Goal: Transaction & Acquisition: Purchase product/service

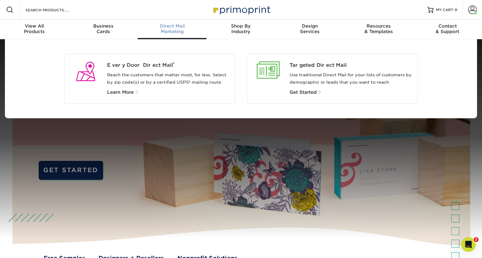
click at [180, 28] on span "Direct Mail" at bounding box center [172, 26] width 69 height 6
click at [169, 74] on p "Reach the customers that matter most, for less. Select by zip code(s) or by a c…" at bounding box center [168, 79] width 123 height 15
click at [159, 62] on span "Every Door Direct Mail ®" at bounding box center [168, 65] width 123 height 7
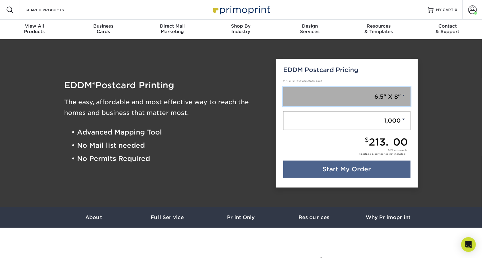
click at [405, 100] on link "6.5" X 8"" at bounding box center [346, 96] width 127 height 19
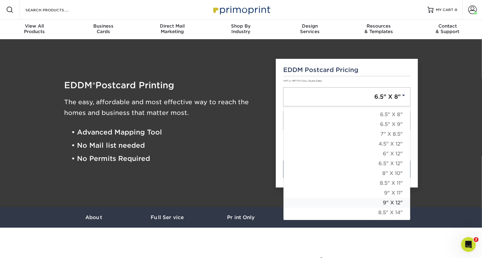
click at [389, 203] on link "9" X 12"" at bounding box center [347, 203] width 127 height 10
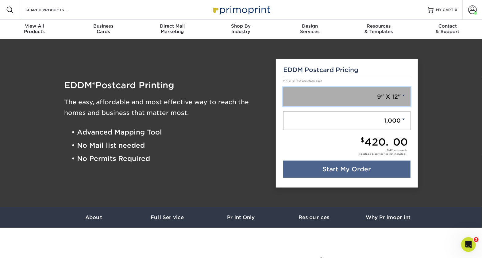
click at [404, 94] on span at bounding box center [404, 96] width 6 height 6
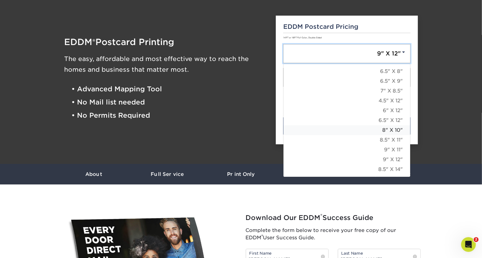
scroll to position [44, 0]
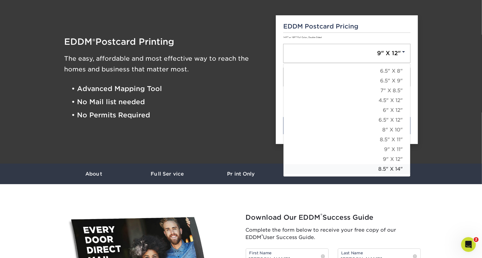
click at [384, 168] on link "8.5" X 14"" at bounding box center [347, 170] width 127 height 10
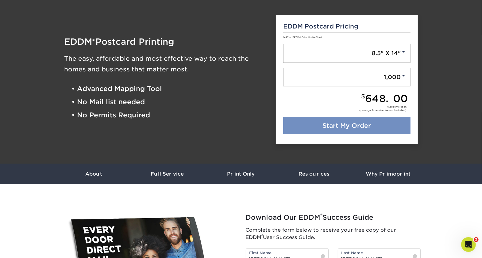
click at [348, 124] on link "Start My Order" at bounding box center [346, 125] width 127 height 17
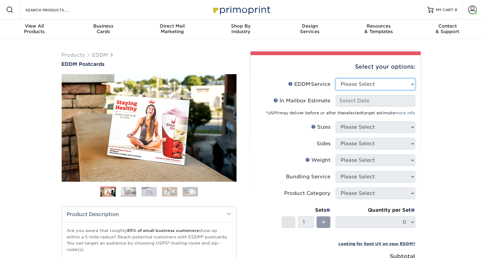
click at [410, 81] on select "Please Select Full Service Print Only" at bounding box center [376, 85] width 80 height 12
select select "full_service"
click at [336, 79] on select "Please Select Full Service Print Only" at bounding box center [376, 85] width 80 height 12
select select "-1"
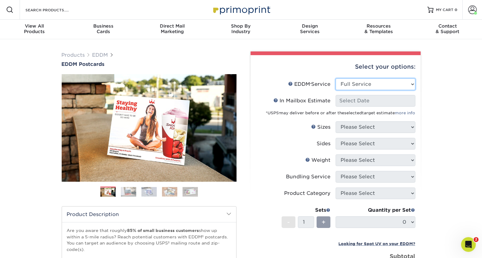
select select "-1"
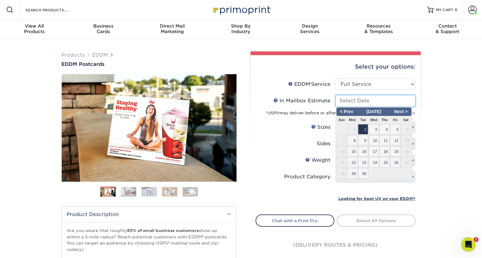
click at [403, 99] on input "In Mailbox Estimate Help In Mailbox Estimate" at bounding box center [376, 101] width 80 height 12
click at [394, 152] on span "19" at bounding box center [395, 151] width 10 height 10
type input "[DATE]"
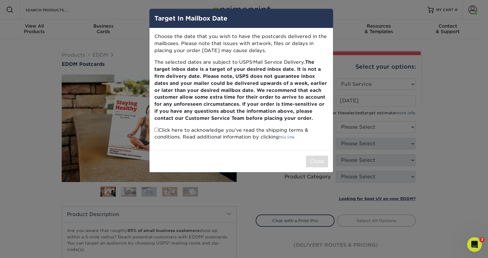
click at [155, 131] on input "checkbox" at bounding box center [156, 130] width 4 height 4
checkbox input "true"
click at [316, 159] on button "Close" at bounding box center [317, 162] width 22 height 12
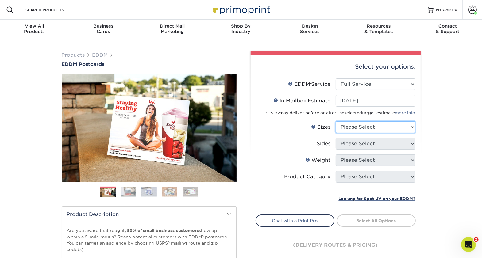
click at [405, 128] on select "Please Select 4.5" x 12" 6" x 12" 6.5" x 8" 6.5" x 9" 6.5" x 12" 7" x 8.5" 8" x…" at bounding box center [376, 128] width 80 height 12
select select "8.50x14.00"
click at [336, 122] on select "Please Select 4.5" x 12" 6" x 12" 6.5" x 8" 6.5" x 9" 6.5" x 12" 7" x 8.5" 8" x…" at bounding box center [376, 128] width 80 height 12
click at [410, 125] on select "Please Select 4.5" x 12" 6" x 12" 6.5" x 8" 6.5" x 9" 6.5" x 12" 7" x 8.5" 8" x…" at bounding box center [376, 128] width 80 height 12
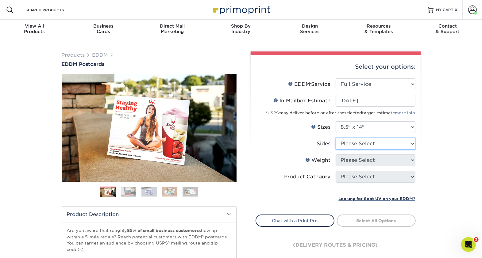
click at [410, 140] on select "Please Select Print Both Sides Print Front Only" at bounding box center [376, 144] width 80 height 12
select select "13abbda7-1d64-4f25-8bb2-c179b224825d"
click at [336, 138] on select "Please Select Print Both Sides Print Front Only" at bounding box center [376, 144] width 80 height 12
click at [403, 158] on select "Please Select 14PT 16PT" at bounding box center [376, 161] width 80 height 12
select select "16PT"
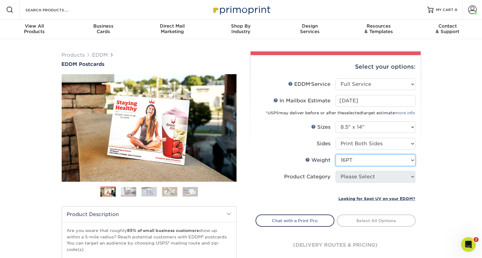
click at [336, 155] on select "Please Select 14PT 16PT" at bounding box center [376, 161] width 80 height 12
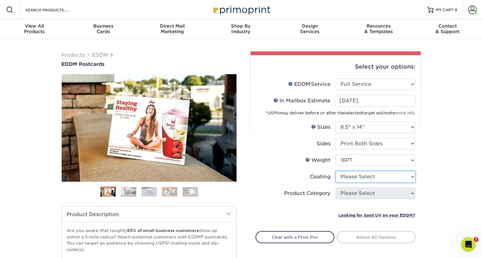
click at [398, 173] on select at bounding box center [376, 177] width 80 height 12
select select "ae367451-b2b8-45df-a344-0f05b6a12993"
click at [336, 171] on select at bounding box center [376, 177] width 80 height 12
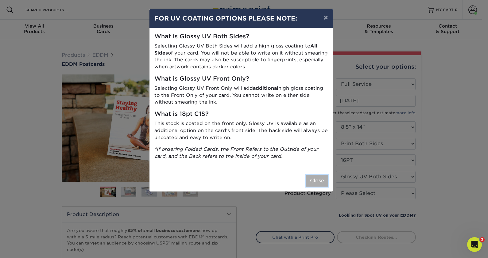
click at [321, 178] on button "Close" at bounding box center [317, 181] width 22 height 12
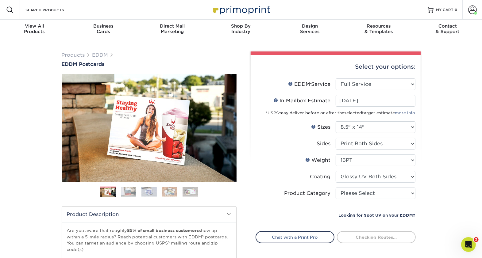
click at [416, 192] on div "Select your options: EDDM Service Help EDDM ® Service Please Select Full Servic…" at bounding box center [336, 170] width 170 height 230
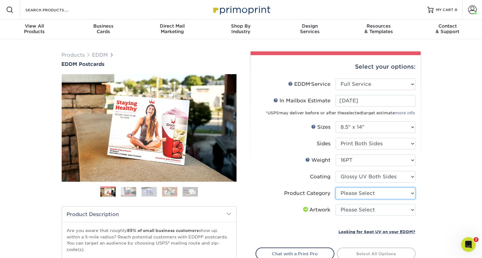
click at [410, 190] on select "Please Select Sell Sheets" at bounding box center [376, 194] width 80 height 12
click at [402, 194] on select "Please Select Sell Sheets" at bounding box center [376, 194] width 80 height 12
click at [408, 192] on select "Please Select Sell Sheets" at bounding box center [376, 194] width 80 height 12
click at [375, 210] on select "Please Select I will upload files I need a design - $150" at bounding box center [376, 210] width 80 height 12
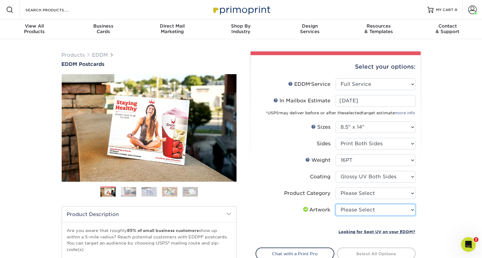
select select "upload"
click at [336, 204] on select "Please Select I will upload files I need a design - $150" at bounding box center [376, 210] width 80 height 12
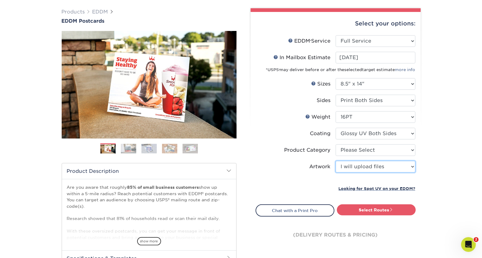
scroll to position [44, 0]
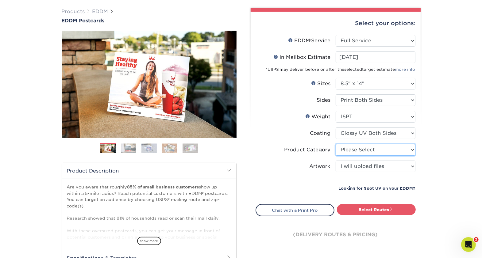
click at [413, 149] on select "Please Select Sell Sheets" at bounding box center [376, 150] width 80 height 12
select select "eddd4a87-9082-47bb-843b-3bca55f6c842"
click at [336, 144] on select "Please Select Sell Sheets" at bounding box center [376, 150] width 80 height 12
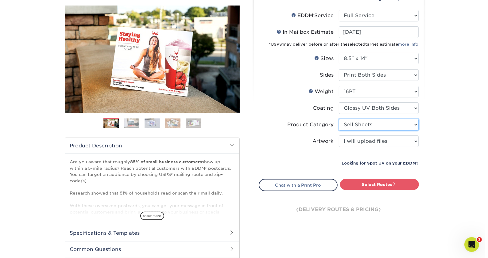
scroll to position [69, 0]
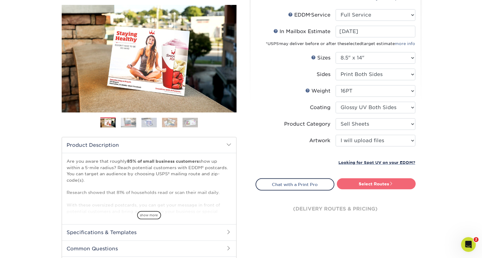
click at [379, 181] on link "Select Routes" at bounding box center [376, 184] width 79 height 11
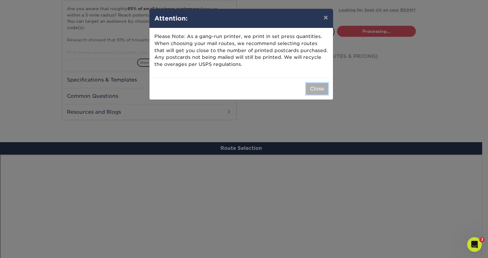
click at [316, 87] on button "Close" at bounding box center [317, 89] width 22 height 12
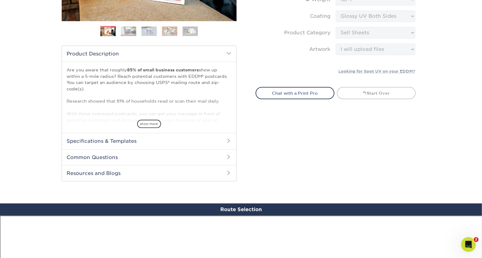
scroll to position [134, 0]
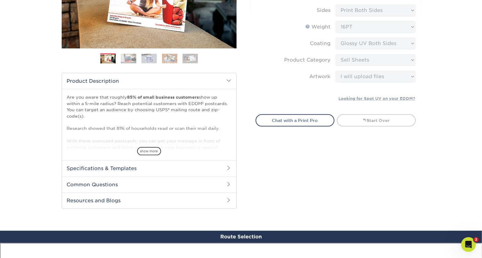
click at [150, 167] on h2 "Specifications & Templates" at bounding box center [149, 169] width 174 height 16
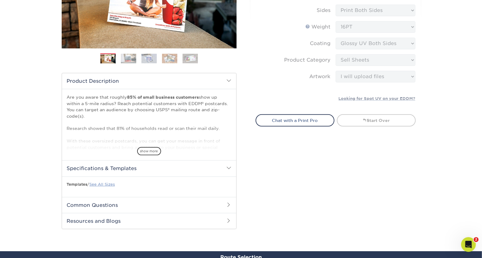
click at [110, 182] on link "See All Sizes" at bounding box center [102, 184] width 25 height 5
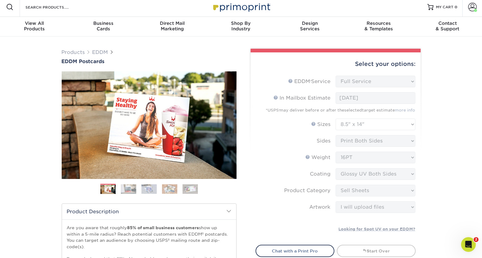
scroll to position [0, 0]
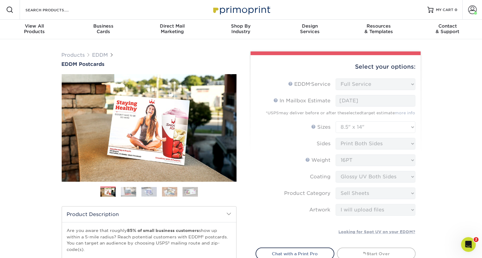
click at [410, 84] on form "EDDM Service Help EDDM ® Service Please Select Full Service Print Only < Prev" at bounding box center [336, 160] width 160 height 162
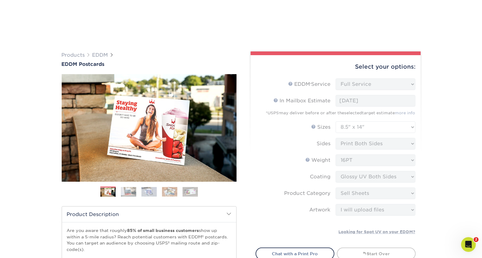
scroll to position [102, 0]
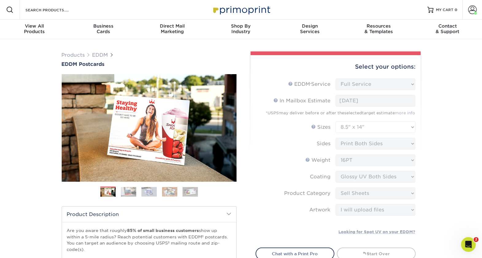
click at [371, 84] on form "EDDM Service Help EDDM ® Service Please Select Full Service Print Only < Prev" at bounding box center [336, 160] width 160 height 162
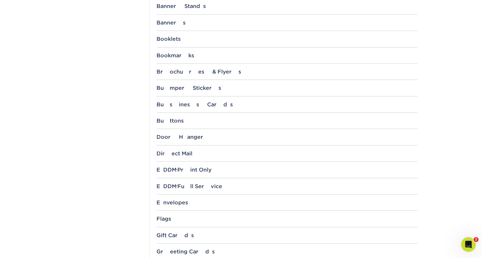
scroll to position [276, 0]
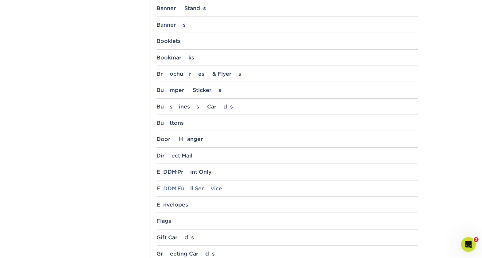
click at [202, 186] on div "EDDM ® Full Service" at bounding box center [287, 189] width 261 height 6
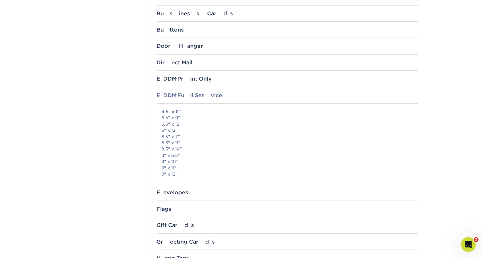
scroll to position [371, 0]
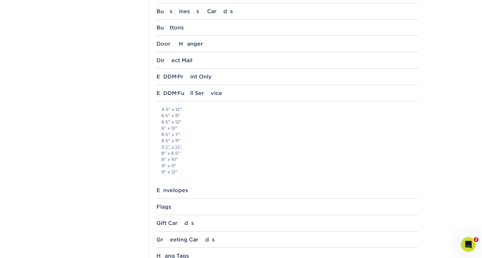
click at [179, 146] on link "8.5" x 14"" at bounding box center [172, 147] width 21 height 5
click at [437, 44] on section "Templates Instagram Facebook Twitter Templates Contact Custom Orders Sample Req…" at bounding box center [241, 112] width 482 height 888
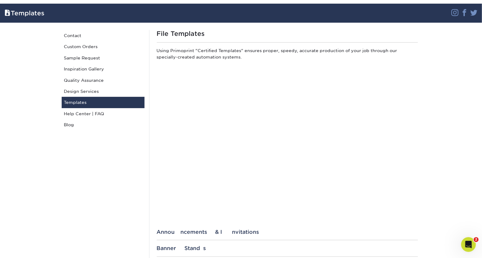
scroll to position [0, 0]
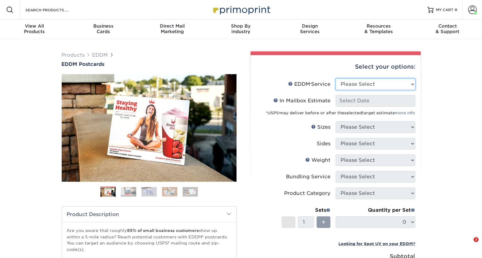
click at [411, 83] on select "Please Select Full Service Print Only" at bounding box center [376, 85] width 80 height 12
select select "full_service"
click at [336, 79] on select "Please Select Full Service Print Only" at bounding box center [376, 85] width 80 height 12
select select "-1"
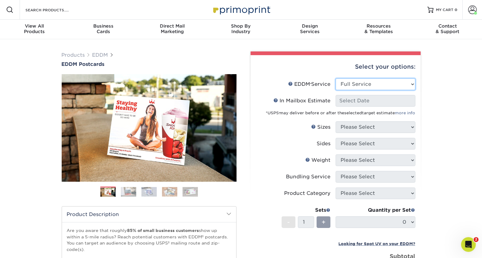
select select "-1"
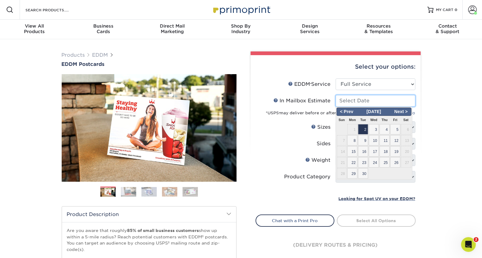
click at [398, 103] on input "In Mailbox Estimate Help In Mailbox Estimate" at bounding box center [376, 101] width 80 height 12
click at [395, 151] on span "19" at bounding box center [395, 151] width 10 height 10
type input "[DATE]"
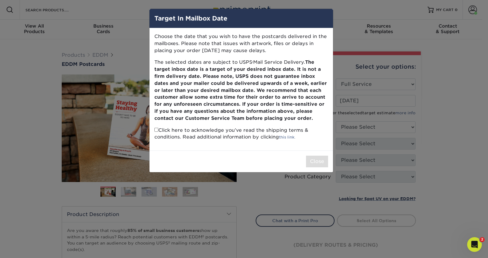
click at [156, 130] on input "checkbox" at bounding box center [156, 130] width 4 height 4
checkbox input "true"
click at [321, 158] on button "Close" at bounding box center [317, 162] width 22 height 12
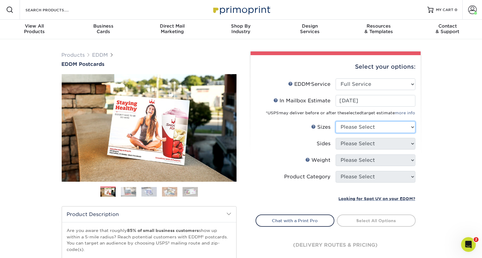
click at [410, 129] on select "Please Select 4.5" x 12" 6" x 12" 6.5" x 8" 6.5" x 9" 6.5" x 12" 7" x 8.5" 8" x…" at bounding box center [376, 128] width 80 height 12
select select "6.50x12.00"
click at [336, 122] on select "Please Select 4.5" x 12" 6" x 12" 6.5" x 8" 6.5" x 9" 6.5" x 12" 7" x 8.5" 8" x…" at bounding box center [376, 128] width 80 height 12
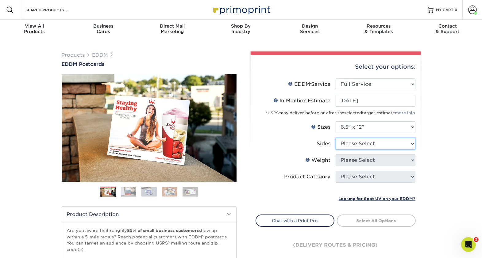
click at [411, 144] on select "Please Select Print Both Sides Print Front Only" at bounding box center [376, 144] width 80 height 12
select select "13abbda7-1d64-4f25-8bb2-c179b224825d"
click at [336, 138] on select "Please Select Print Both Sides Print Front Only" at bounding box center [376, 144] width 80 height 12
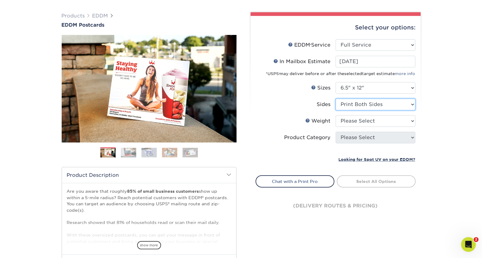
scroll to position [40, 0]
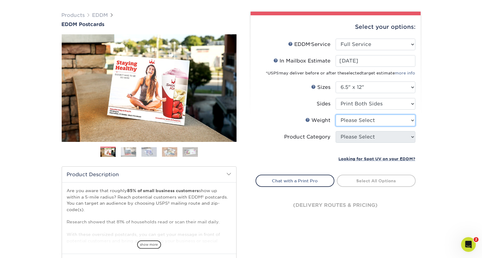
click at [412, 121] on select "Please Select 14PT 16PT" at bounding box center [376, 121] width 80 height 12
select select "14PT"
click at [336, 115] on select "Please Select 14PT 16PT" at bounding box center [376, 121] width 80 height 12
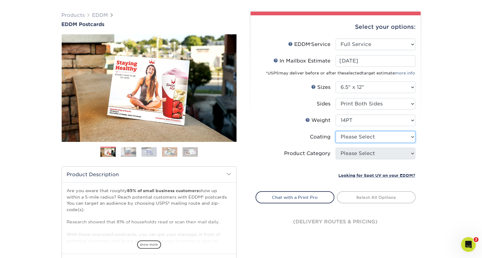
click at [409, 136] on select at bounding box center [376, 137] width 80 height 12
select select "ae367451-b2b8-45df-a344-0f05b6a12993"
click at [336, 131] on select at bounding box center [376, 137] width 80 height 12
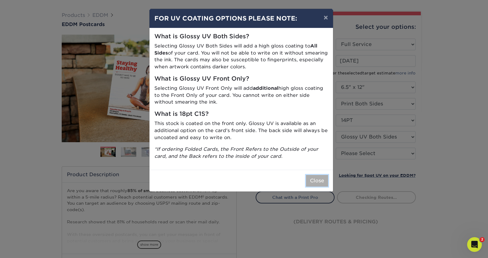
click at [322, 180] on button "Close" at bounding box center [317, 181] width 22 height 12
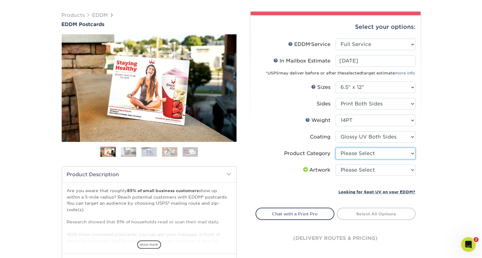
click at [413, 151] on select "Please Select Postcards" at bounding box center [376, 154] width 80 height 12
select select "9b7272e0-d6c8-4c3c-8e97-d3a1bcdab858"
click at [336, 148] on select "Please Select Postcards" at bounding box center [376, 154] width 80 height 12
click at [407, 168] on select "Please Select I will upload files I need a design - $150" at bounding box center [376, 171] width 80 height 12
select select "upload"
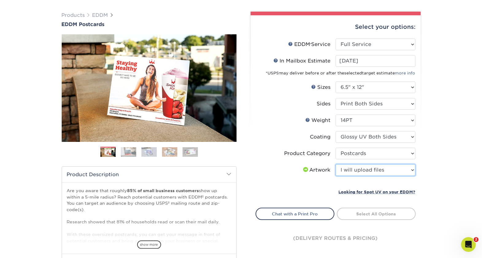
click at [336, 165] on select "Please Select I will upload files I need a design - $150" at bounding box center [376, 171] width 80 height 12
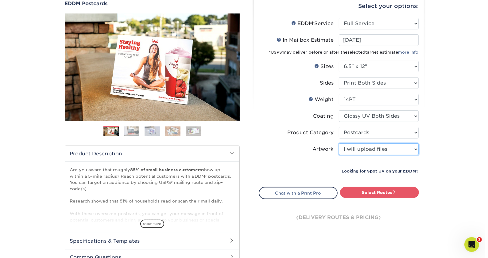
scroll to position [60, 0]
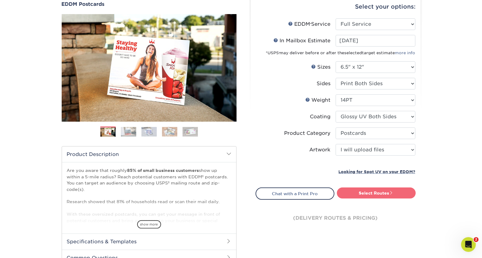
click at [376, 194] on link "Select Routes" at bounding box center [376, 193] width 79 height 11
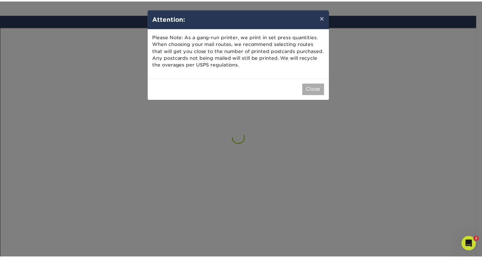
scroll to position [357, 0]
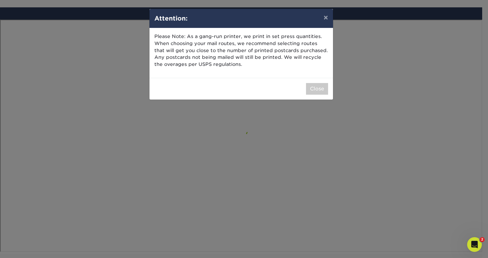
click at [238, 137] on div "× Attention: Please Note: As a gang-run printer, we print in set press quantiti…" at bounding box center [244, 129] width 488 height 258
click at [321, 87] on button "Close" at bounding box center [317, 89] width 22 height 12
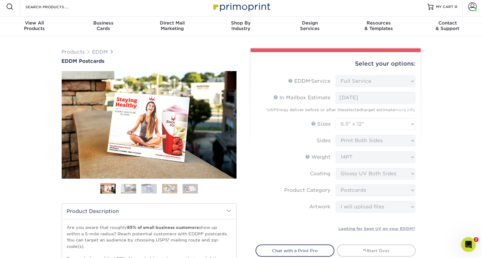
scroll to position [3, 0]
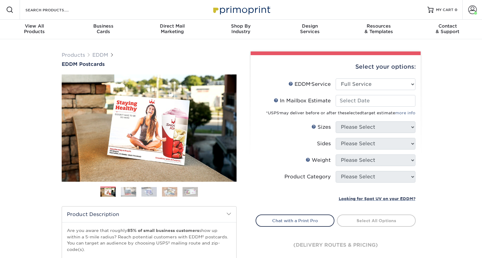
select select "full_service"
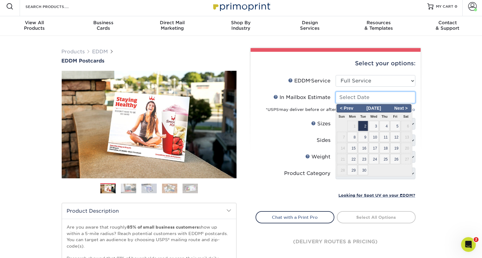
click at [396, 99] on input "In Mailbox Estimate Help In Mailbox Estimate" at bounding box center [376, 98] width 80 height 12
click at [395, 148] on span "19" at bounding box center [395, 148] width 10 height 10
type input "[DATE]"
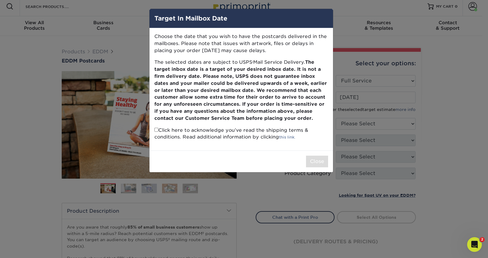
click at [156, 129] on input "checkbox" at bounding box center [156, 130] width 4 height 4
checkbox input "true"
click at [316, 163] on button "Close" at bounding box center [317, 162] width 22 height 12
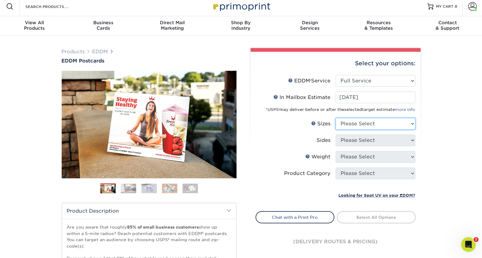
click at [410, 124] on select "Please Select 4.5" x 12" 6" x 12" 6.5" x 8" 6.5" x 9" 6.5" x 12" 7" x 8.5" 8" x…" at bounding box center [376, 124] width 80 height 12
select select "6.50x12.00"
click at [336, 118] on select "Please Select 4.5" x 12" 6" x 12" 6.5" x 8" 6.5" x 9" 6.5" x 12" 7" x 8.5" 8" x…" at bounding box center [376, 124] width 80 height 12
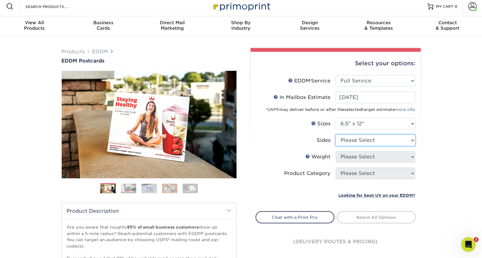
click at [406, 141] on select "Please Select Print Both Sides Print Front Only" at bounding box center [376, 141] width 80 height 12
select select "13abbda7-1d64-4f25-8bb2-c179b224825d"
click at [336, 135] on select "Please Select Print Both Sides Print Front Only" at bounding box center [376, 141] width 80 height 12
click at [401, 156] on select "Please Select 14PT 16PT" at bounding box center [376, 157] width 80 height 12
select select "16PT"
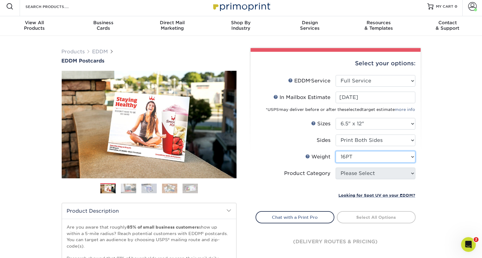
click at [336, 151] on select "Please Select 14PT 16PT" at bounding box center [376, 157] width 80 height 12
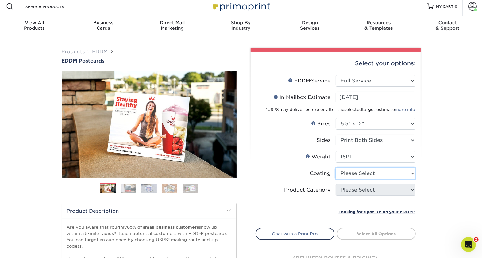
click at [399, 173] on select at bounding box center [376, 174] width 80 height 12
select select "1e8116af-acfc-44b1-83dc-8181aa338834"
click at [336, 168] on select at bounding box center [376, 174] width 80 height 12
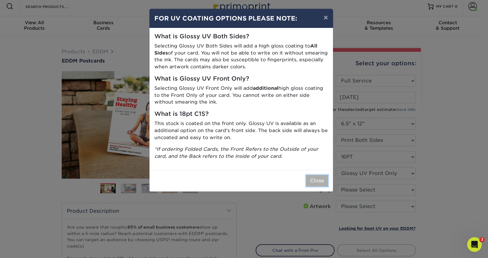
click at [317, 178] on button "Close" at bounding box center [317, 181] width 22 height 12
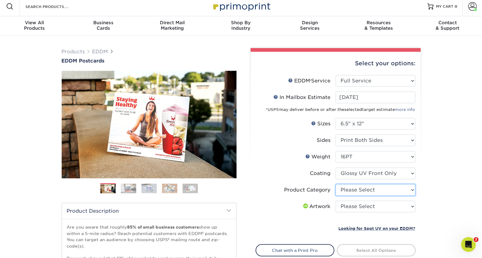
click at [406, 187] on select "Please Select Postcards" at bounding box center [376, 190] width 80 height 12
select select "9b7272e0-d6c8-4c3c-8e97-d3a1bcdab858"
click at [336, 184] on select "Please Select Postcards" at bounding box center [376, 190] width 80 height 12
click at [393, 206] on select "Please Select I will upload files I need a design - $150" at bounding box center [376, 207] width 80 height 12
select select "upload"
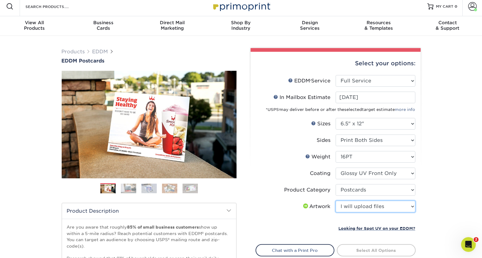
click at [336, 201] on select "Please Select I will upload files I need a design - $150" at bounding box center [376, 207] width 80 height 12
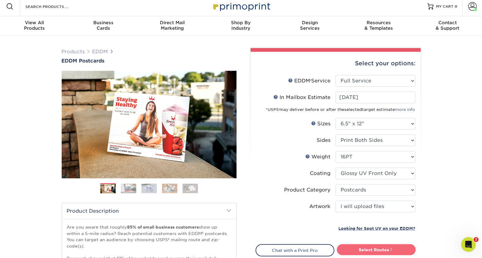
click at [384, 249] on link "Select Routes" at bounding box center [376, 250] width 79 height 11
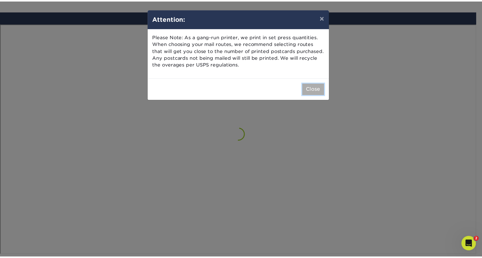
scroll to position [357, 0]
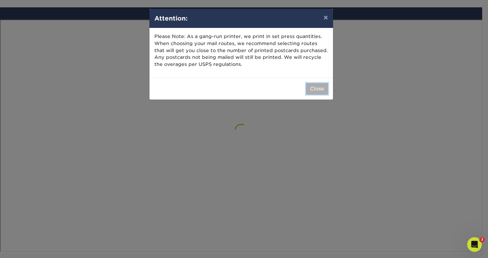
click at [315, 88] on button "Close" at bounding box center [317, 89] width 22 height 12
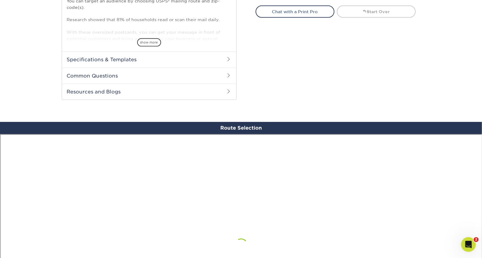
scroll to position [244, 0]
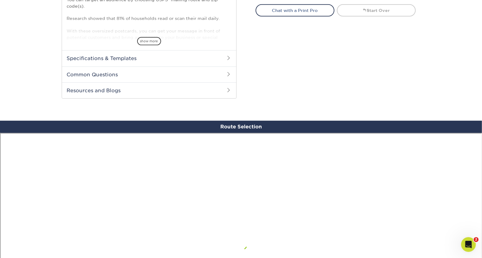
click at [205, 59] on h2 "Specifications & Templates" at bounding box center [149, 58] width 174 height 16
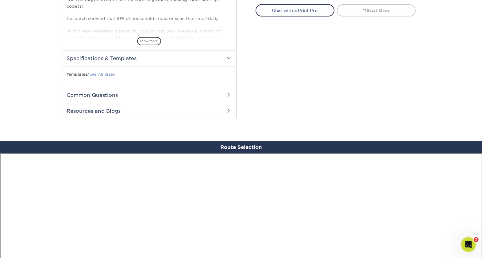
click at [108, 72] on link "See All Sizes" at bounding box center [102, 74] width 25 height 5
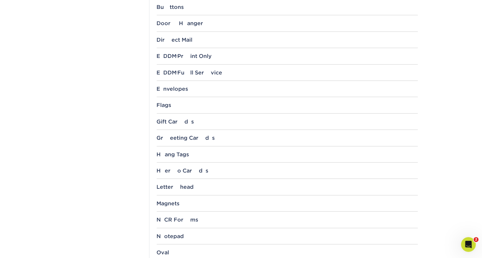
scroll to position [391, 0]
click at [199, 70] on div "EDDM ® Full Service" at bounding box center [287, 73] width 261 height 6
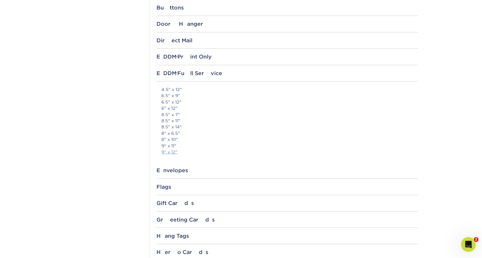
click at [172, 151] on link "9" x 12"" at bounding box center [170, 152] width 16 height 5
